Goal: Navigation & Orientation: Find specific page/section

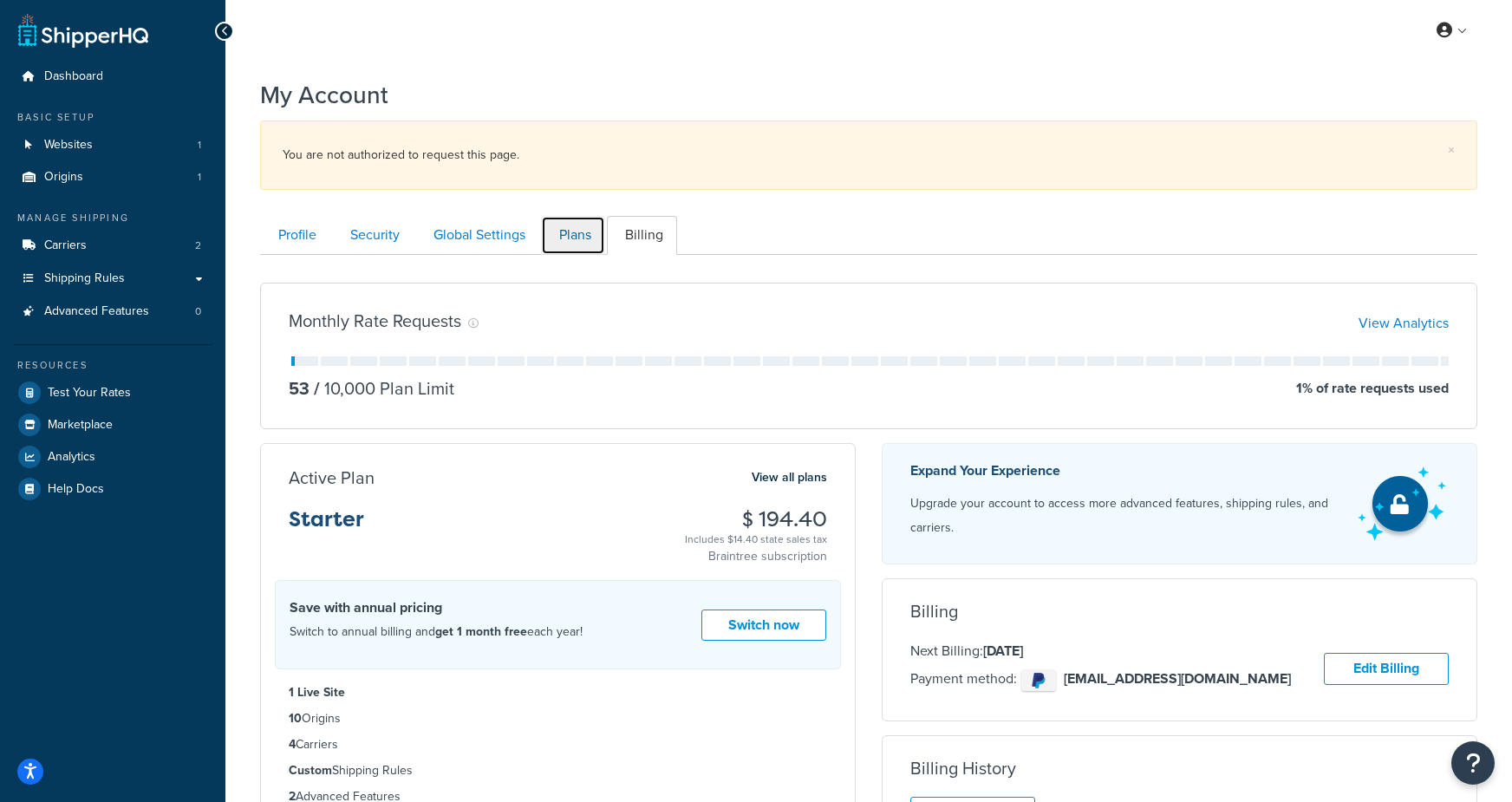
click at [571, 226] on link "Plans" at bounding box center [572, 235] width 64 height 39
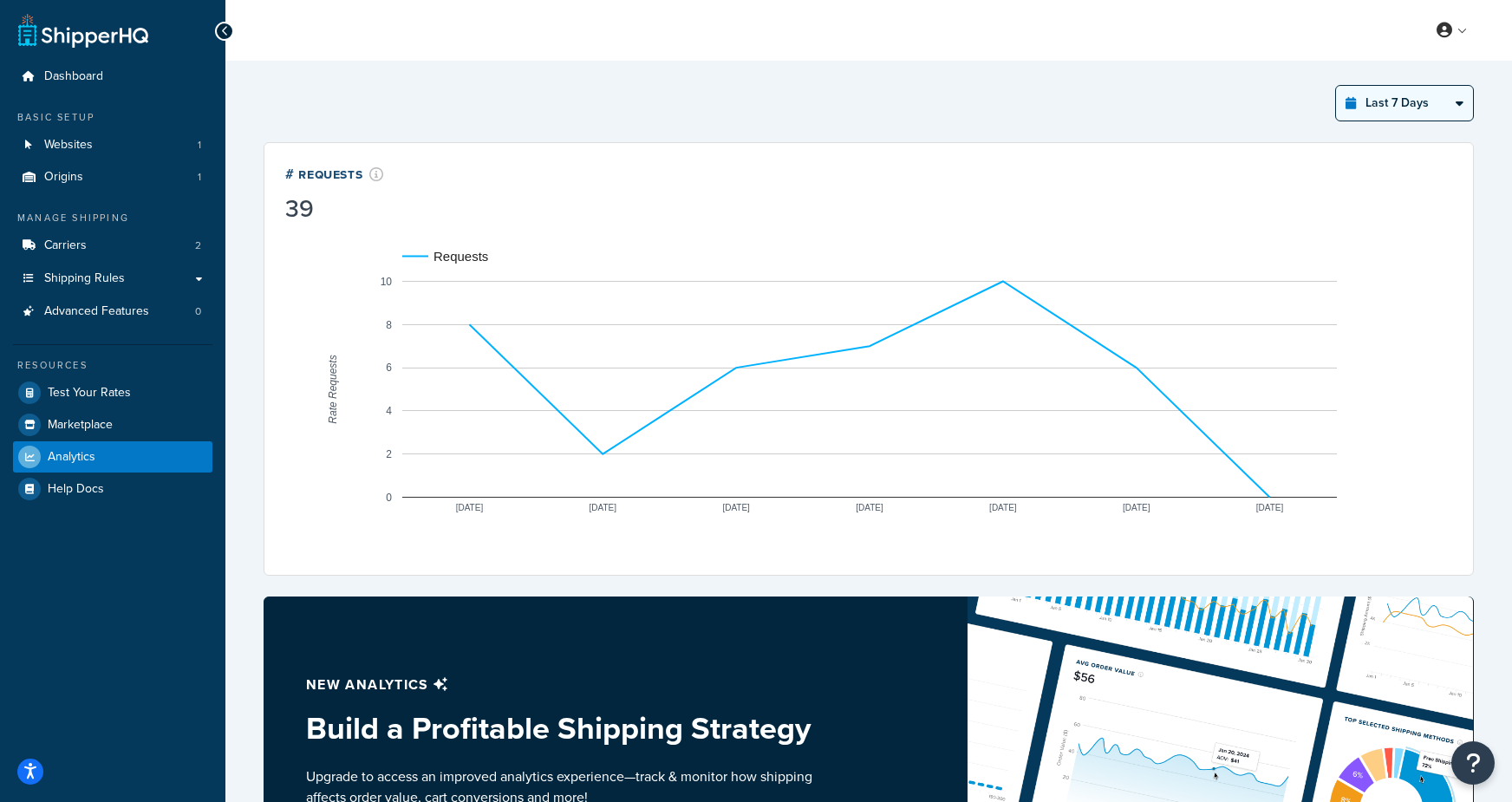
click at [1400, 99] on select "Last 24 Hours Last 7 Days Last 30 Days Last 3 Months Last 6 Months Last 12 Mont…" at bounding box center [1403, 103] width 137 height 34
select select "last_year"
click at [1337, 86] on select "Last 24 Hours Last 7 Days Last 30 Days Last 3 Months Last 6 Months Last 12 Mont…" at bounding box center [1403, 103] width 137 height 34
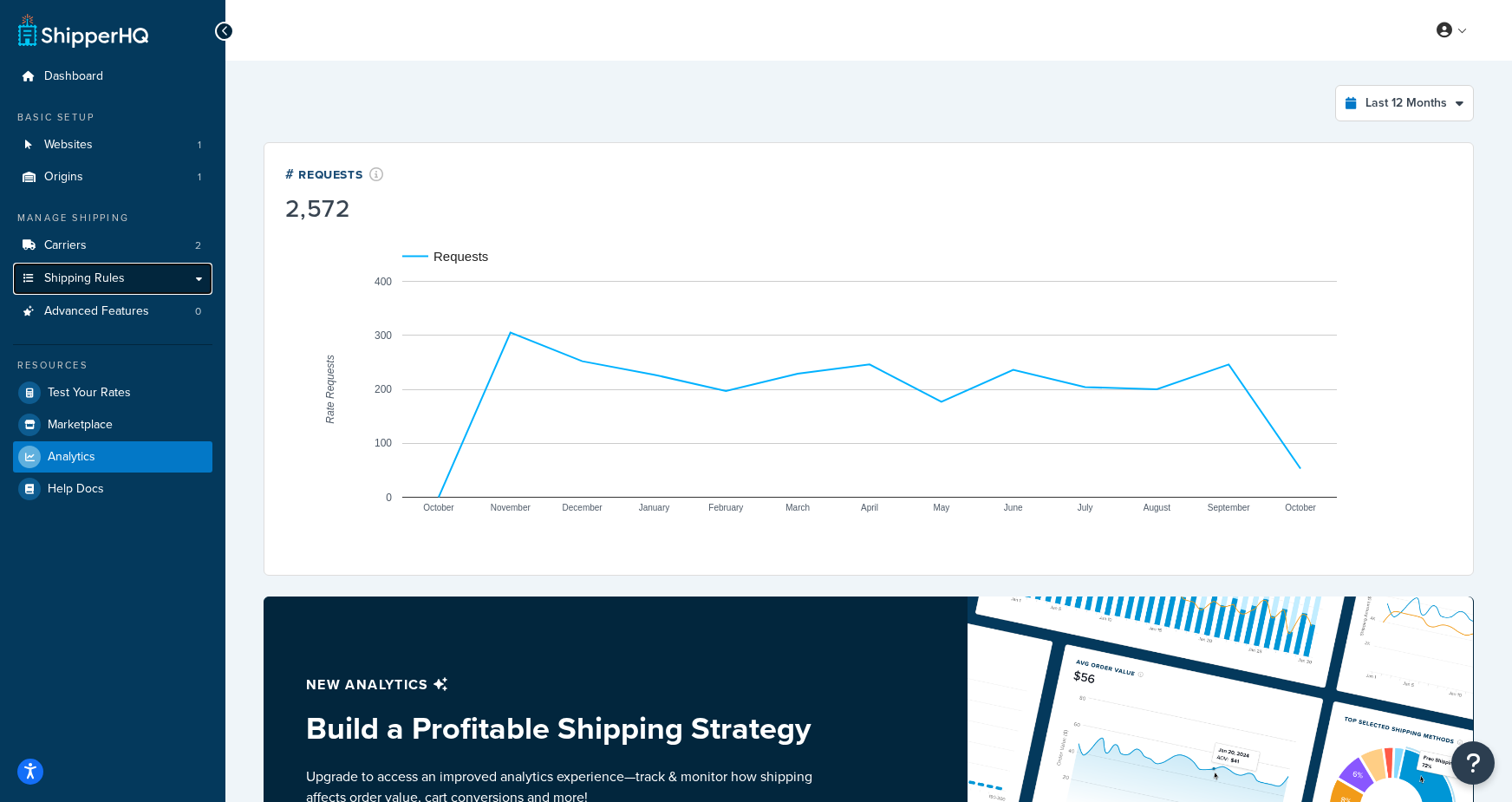
click at [125, 279] on link "Shipping Rules" at bounding box center [112, 278] width 200 height 32
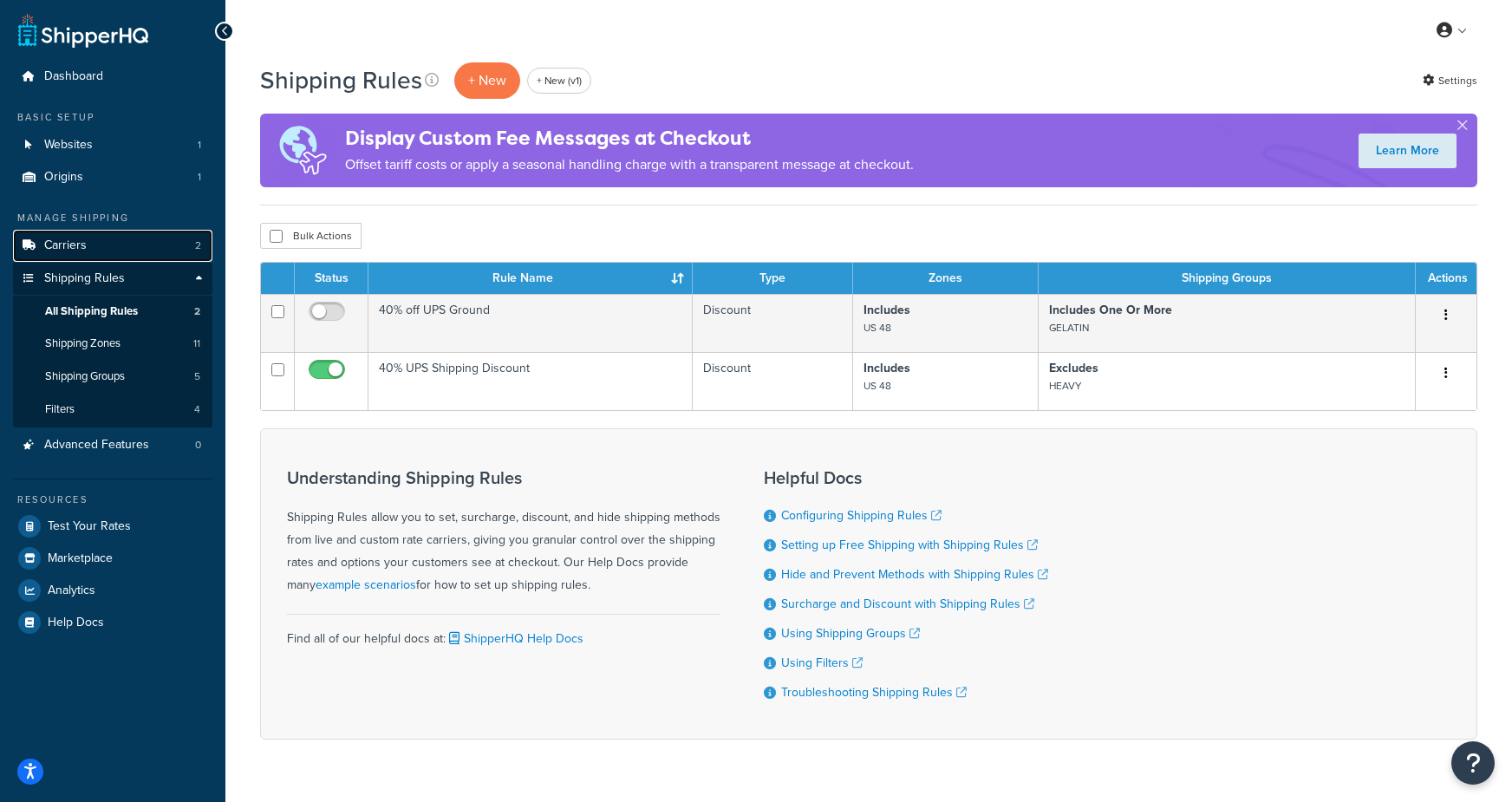
click at [87, 248] on link "Carriers 2" at bounding box center [112, 245] width 200 height 32
